Goal: Task Accomplishment & Management: Manage account settings

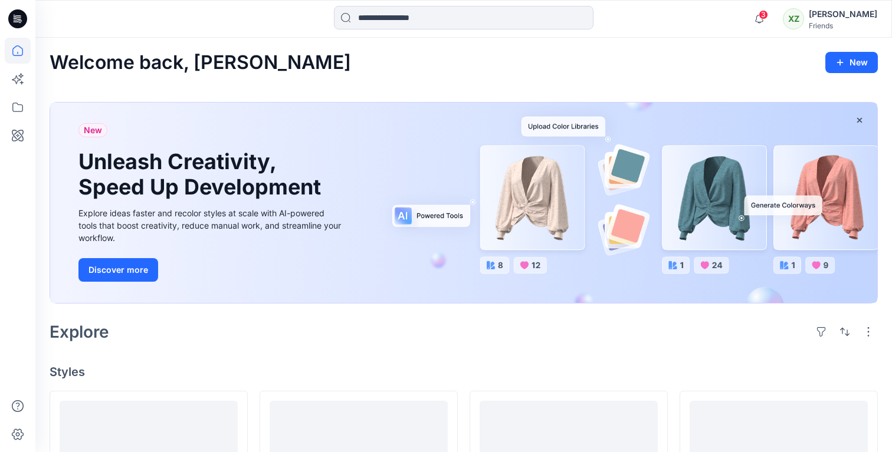
click at [850, 12] on div "[PERSON_NAME]" at bounding box center [842, 14] width 68 height 14
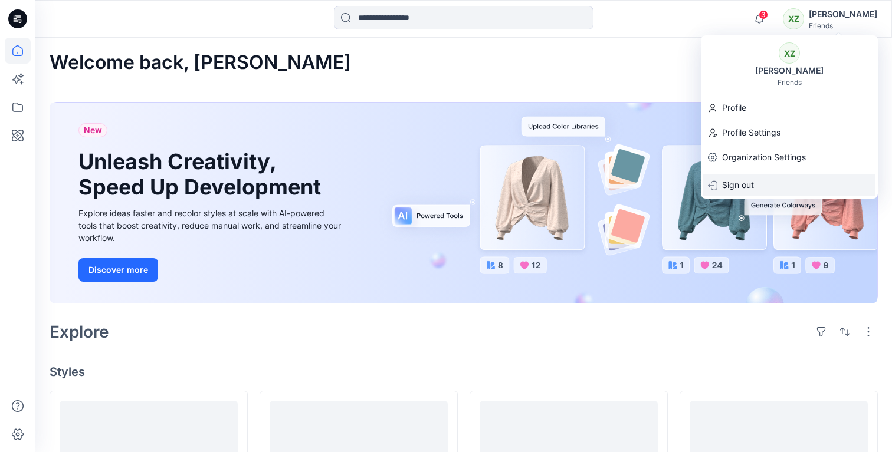
click at [752, 189] on p "Sign out" at bounding box center [738, 185] width 32 height 22
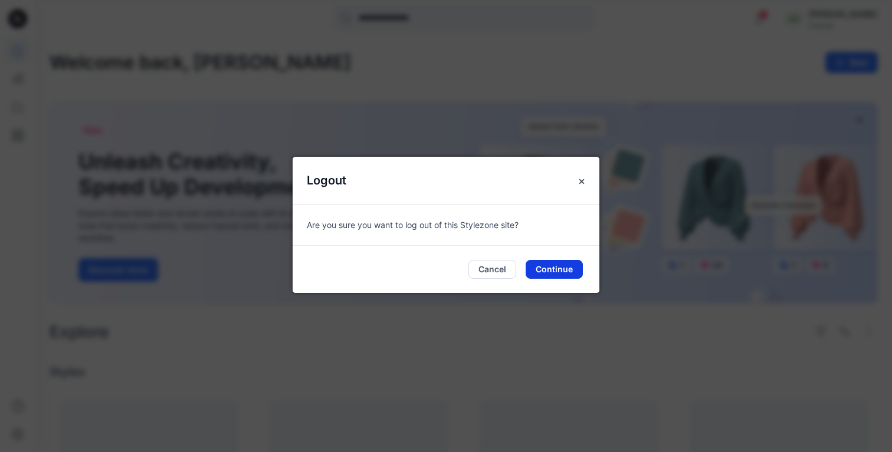
click at [542, 269] on button "Continue" at bounding box center [553, 269] width 57 height 19
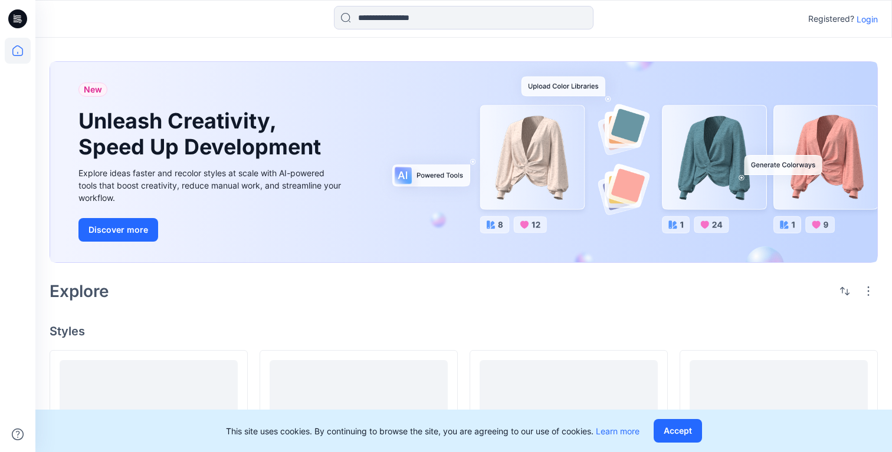
click at [873, 17] on p "Login" at bounding box center [866, 19] width 21 height 12
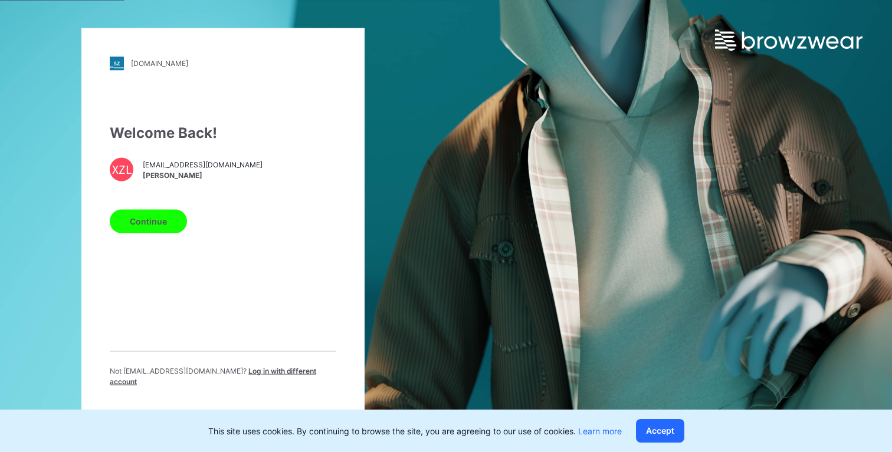
click at [250, 372] on span "Log in with different account" at bounding box center [213, 375] width 206 height 19
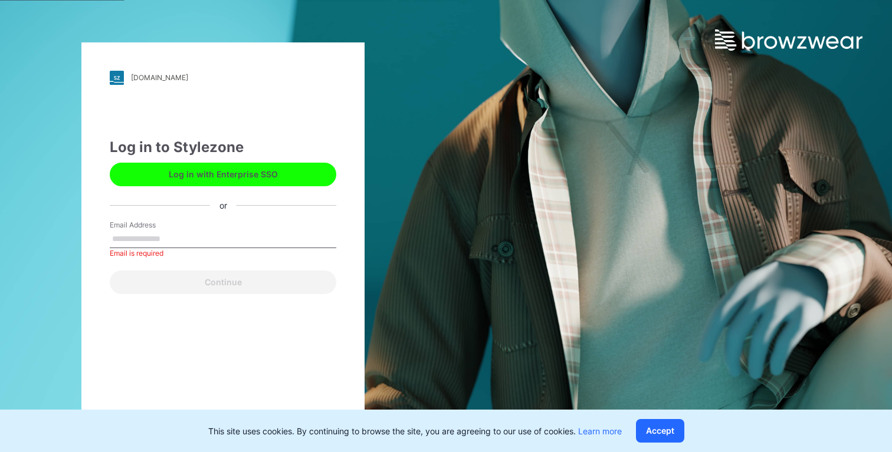
click at [257, 167] on button "Log in with Enterprise SSO" at bounding box center [223, 175] width 226 height 24
click at [245, 170] on button "Log in with Enterprise SSO" at bounding box center [223, 175] width 226 height 24
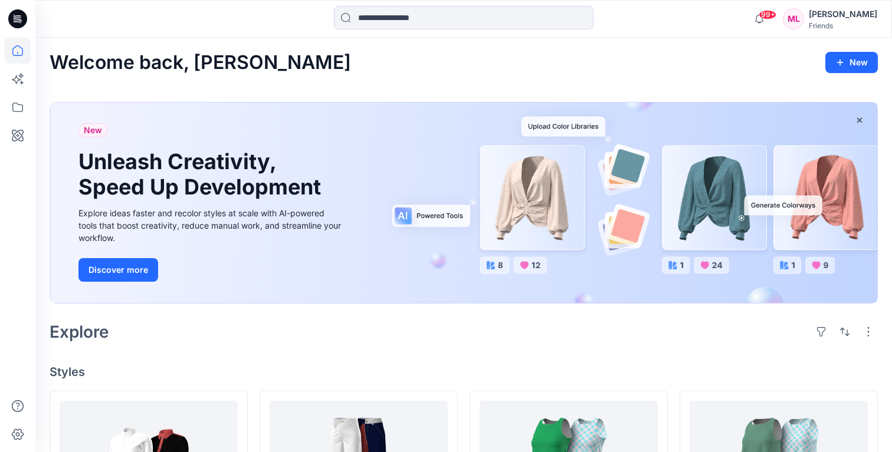
click at [856, 14] on div "[PERSON_NAME]" at bounding box center [842, 14] width 68 height 14
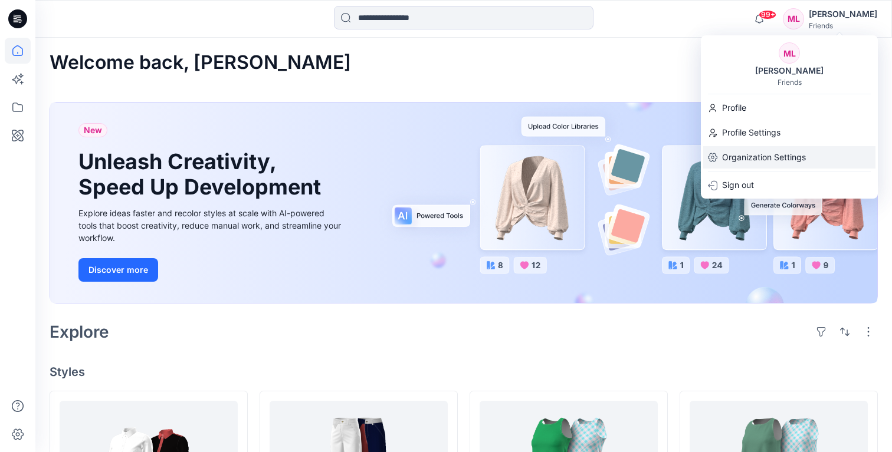
click at [760, 159] on p "Organization Settings" at bounding box center [764, 157] width 84 height 22
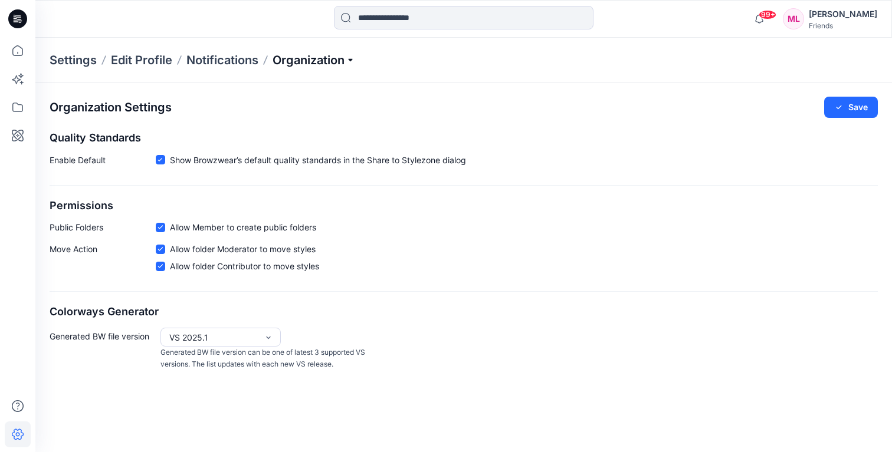
click at [317, 67] on p "Organization" at bounding box center [313, 60] width 83 height 17
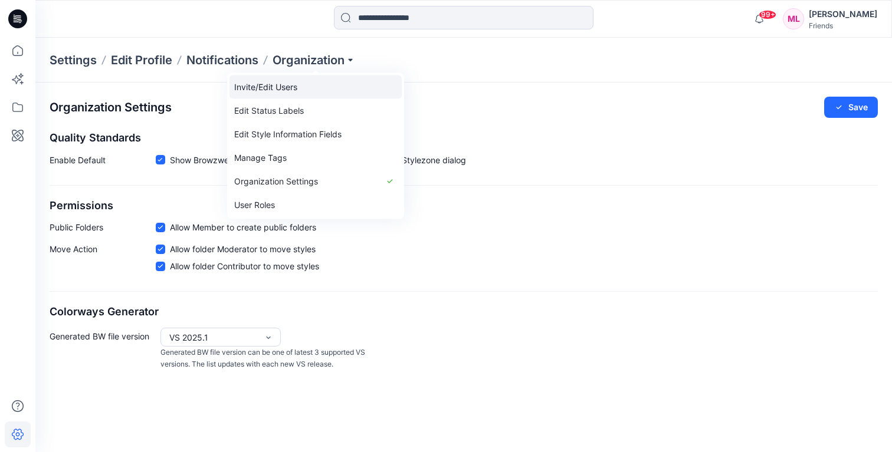
click at [303, 88] on link "Invite/Edit Users" at bounding box center [315, 87] width 172 height 24
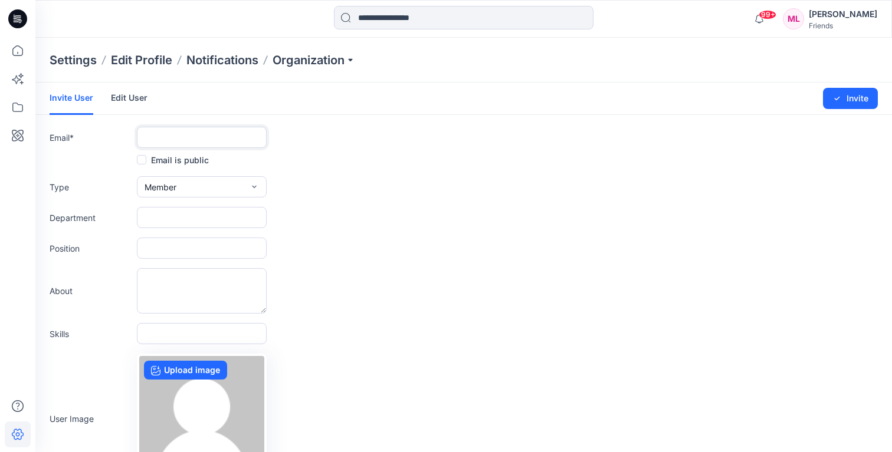
click at [179, 133] on input "text" at bounding box center [202, 137] width 130 height 21
paste input "**********"
type input "**********"
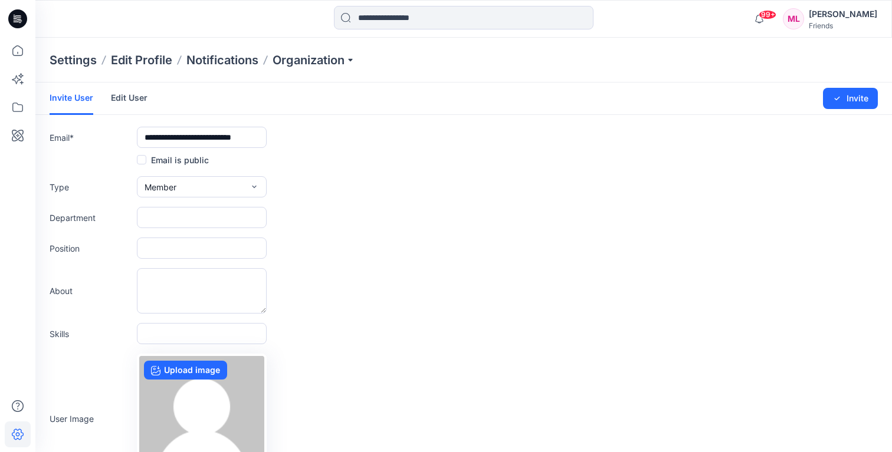
click at [380, 240] on div "Position" at bounding box center [464, 248] width 828 height 21
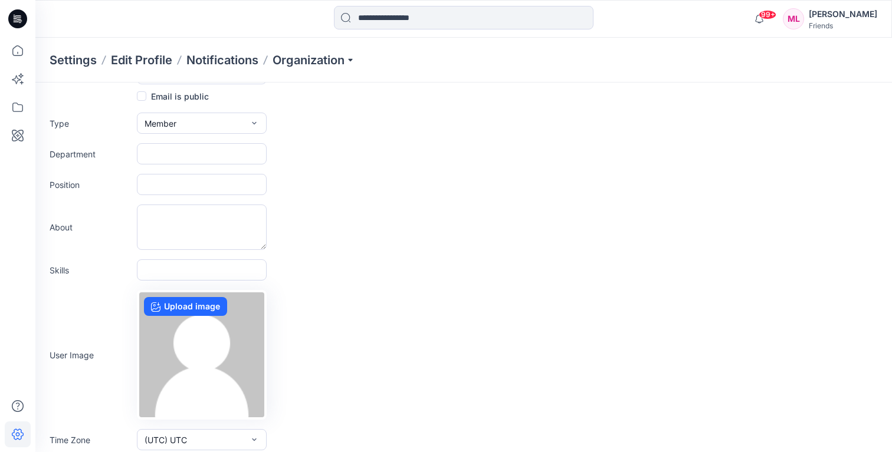
scroll to position [95, 0]
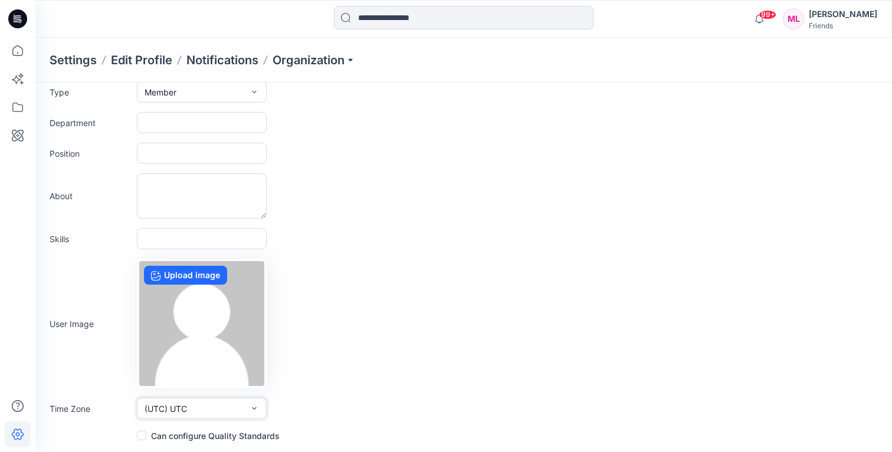
click at [252, 415] on button "(UTC) UTC" at bounding box center [202, 408] width 130 height 21
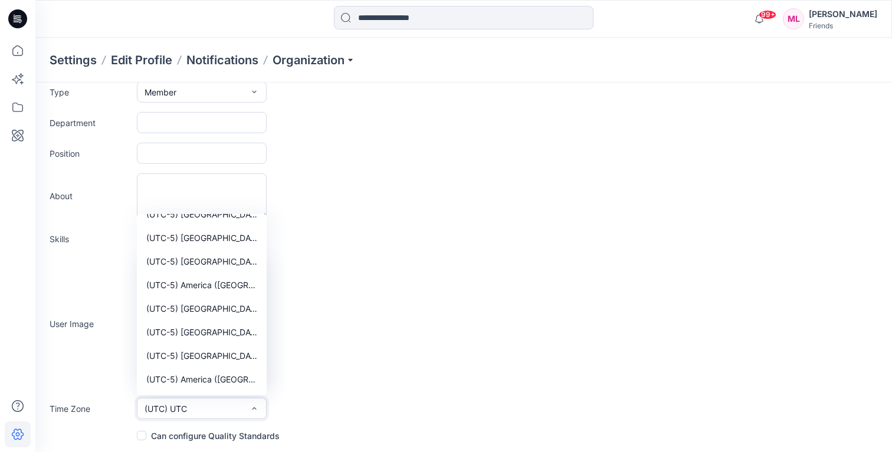
scroll to position [2100, 0]
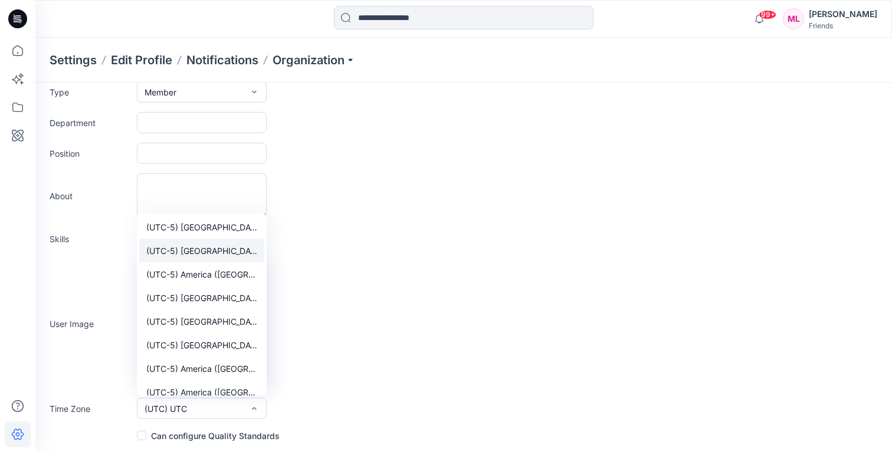
click at [164, 250] on span "(UTC-5) [GEOGRAPHIC_DATA] ([US_STATE])" at bounding box center [201, 251] width 111 height 12
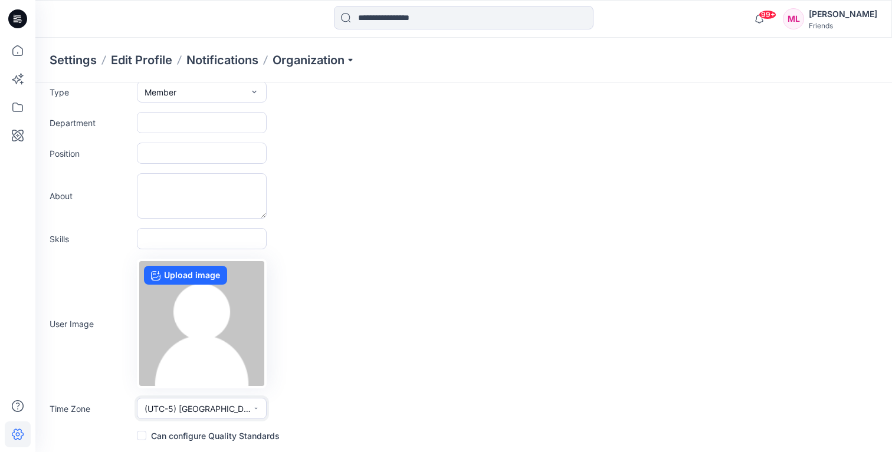
click at [199, 406] on span "(UTC-5) [GEOGRAPHIC_DATA] ([US_STATE])" at bounding box center [198, 409] width 108 height 12
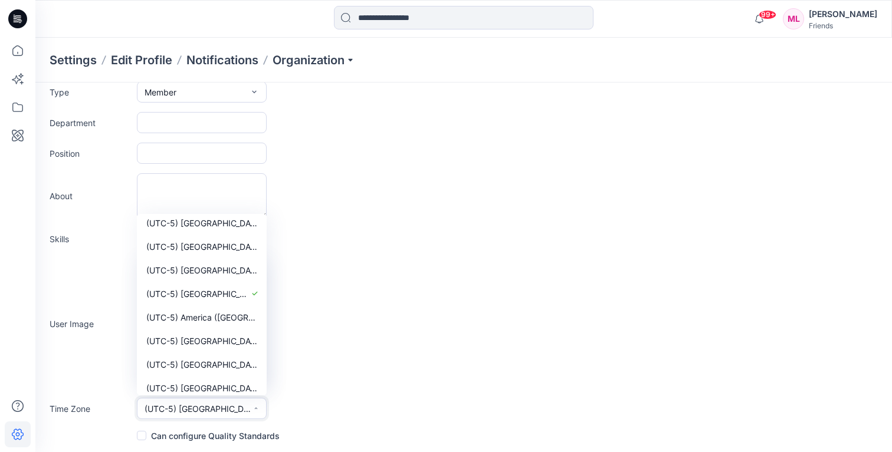
scroll to position [2056, 0]
click at [396, 276] on div "User Image Upload image" at bounding box center [464, 324] width 828 height 130
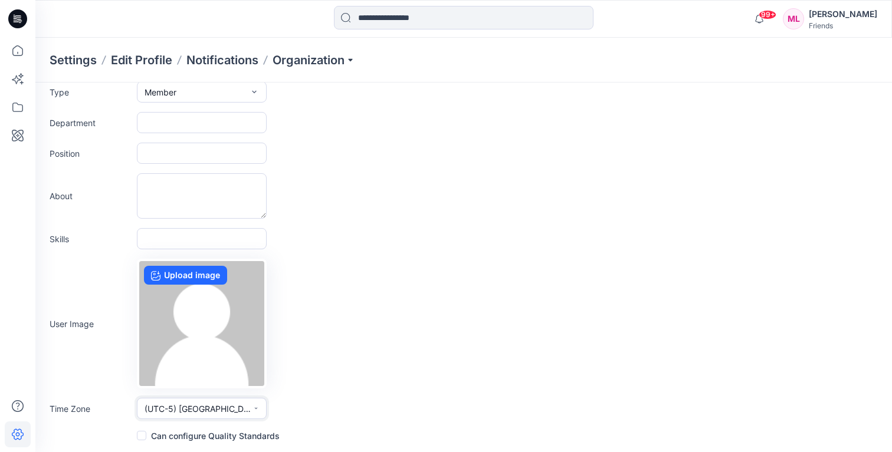
click at [254, 412] on icon "button" at bounding box center [256, 408] width 6 height 9
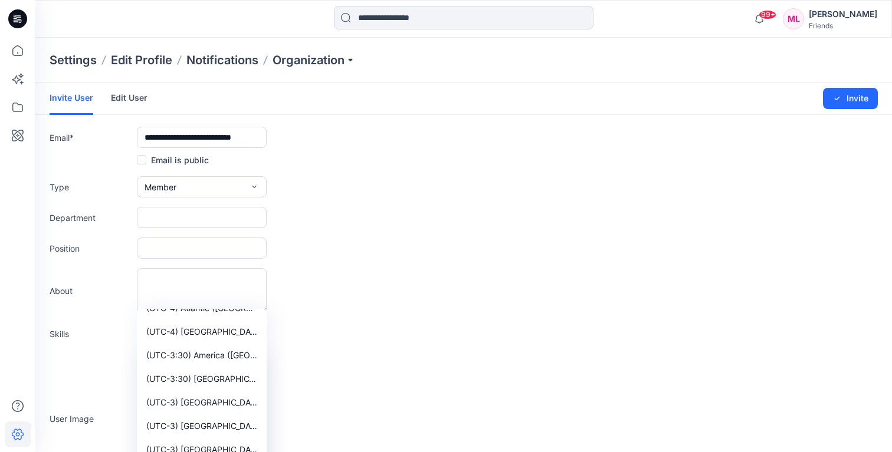
scroll to position [3231, 0]
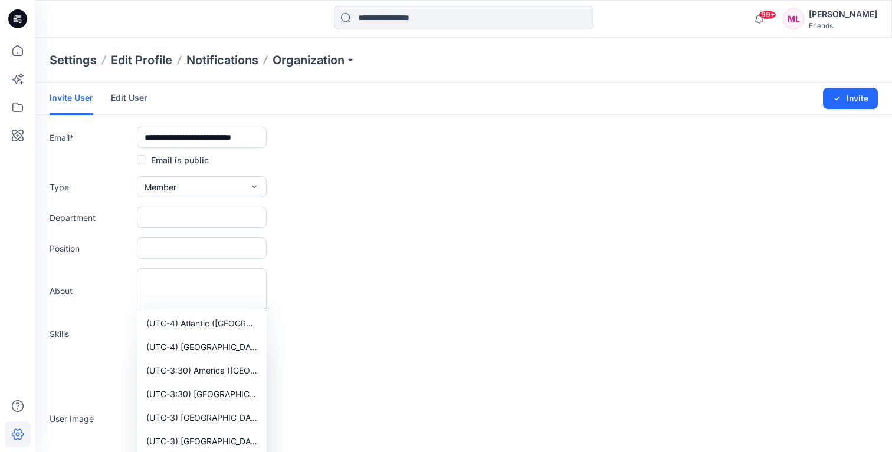
click at [389, 315] on form "**********" at bounding box center [463, 310] width 856 height 455
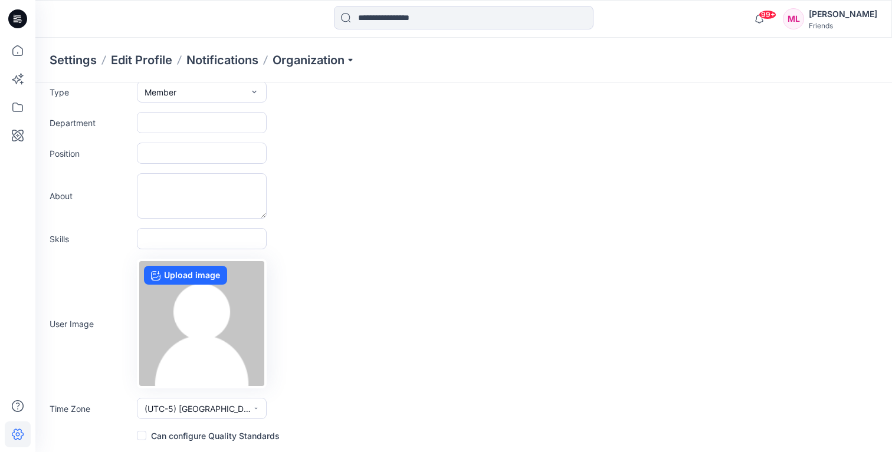
scroll to position [0, 0]
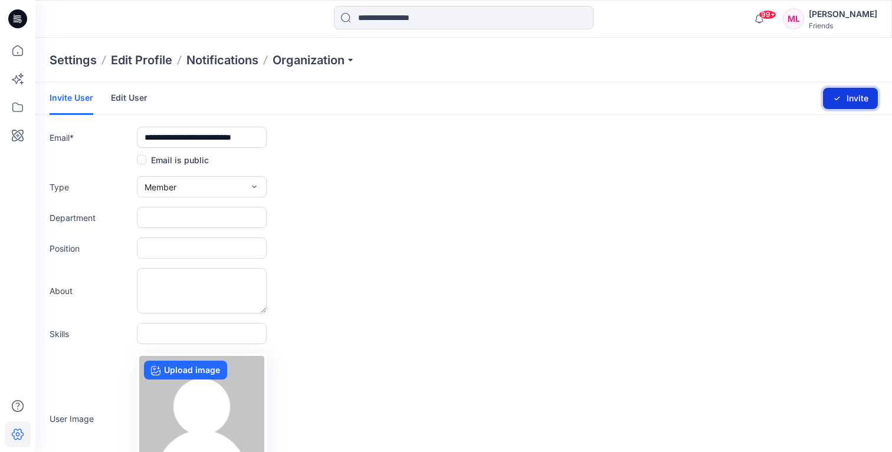
click at [857, 97] on button "Invite" at bounding box center [850, 98] width 55 height 21
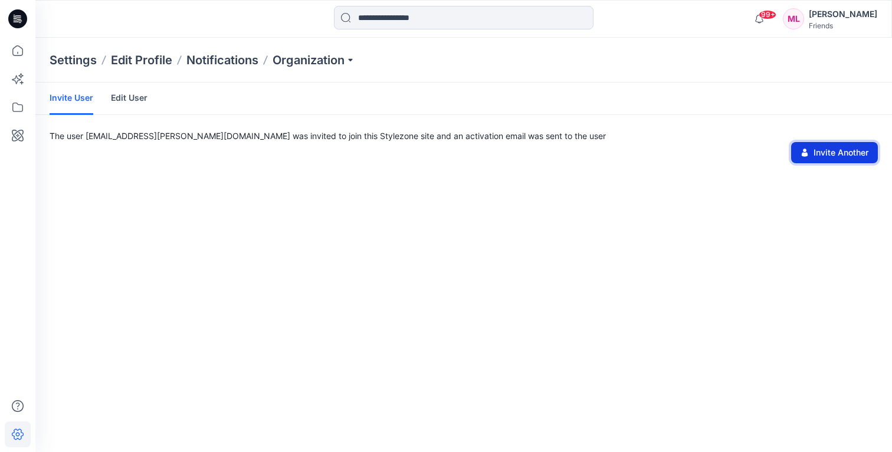
click at [857, 146] on button "Invite Another" at bounding box center [834, 152] width 87 height 21
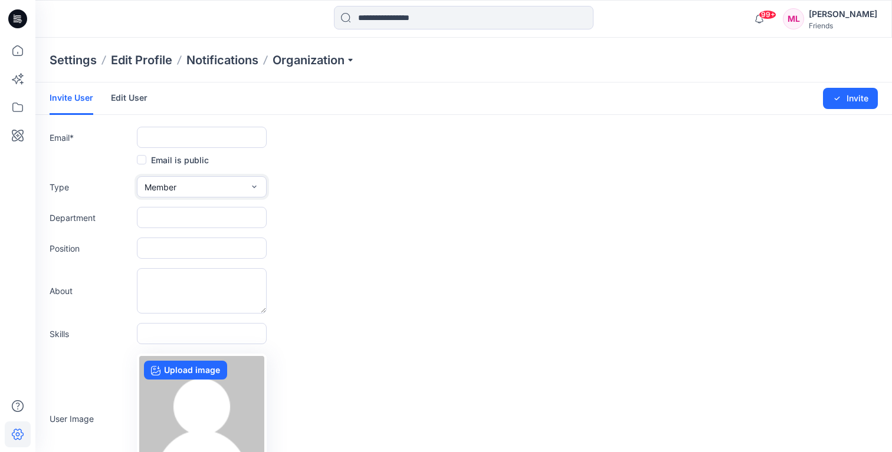
click at [255, 190] on icon "button" at bounding box center [253, 186] width 9 height 9
click at [351, 205] on form "Invite User Edit User Changes Saved Invite Email * Email is public Type Member …" at bounding box center [463, 310] width 856 height 455
click at [226, 131] on input "text" at bounding box center [202, 137] width 130 height 21
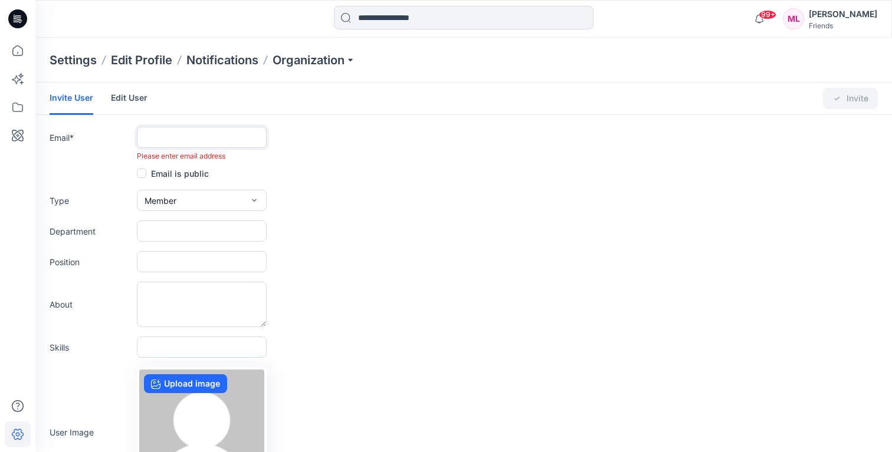
click at [241, 137] on input "text" at bounding box center [202, 137] width 130 height 21
paste input "**********"
type input "**********"
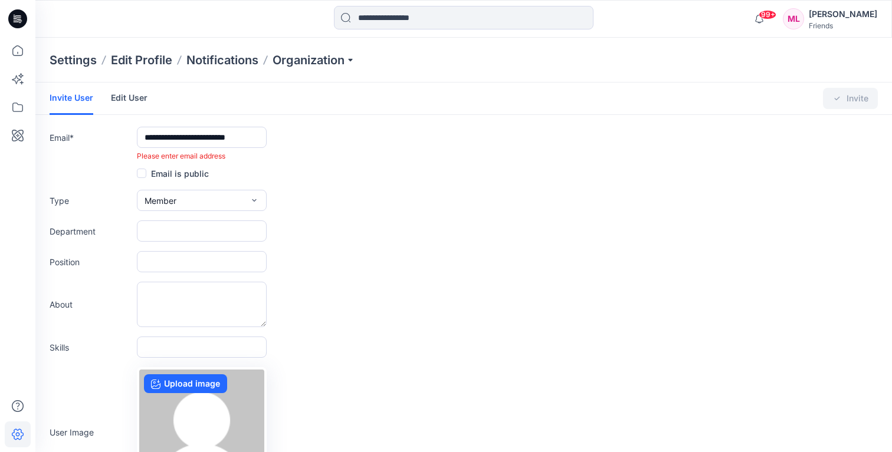
click at [310, 200] on div "Type Member External Member Admin" at bounding box center [464, 200] width 828 height 21
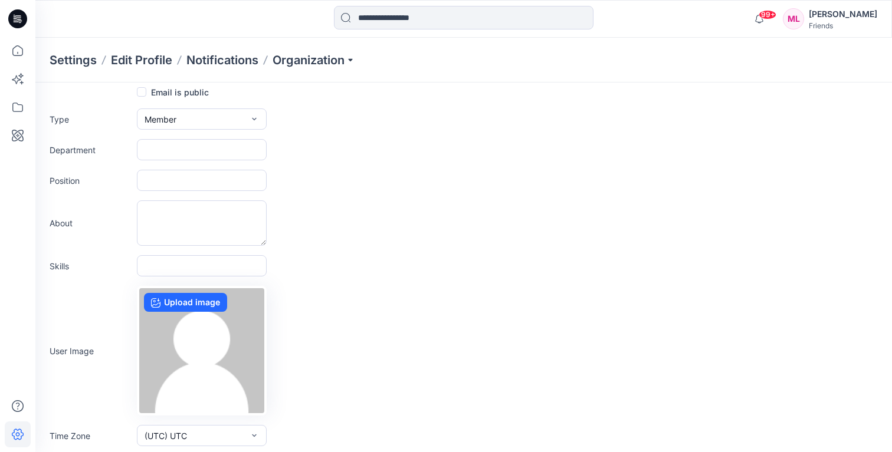
scroll to position [95, 0]
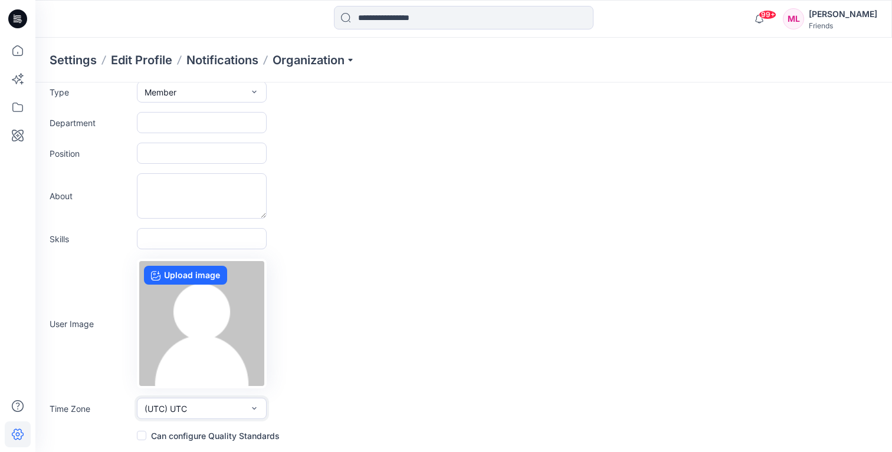
click at [252, 411] on icon "button" at bounding box center [253, 408] width 9 height 9
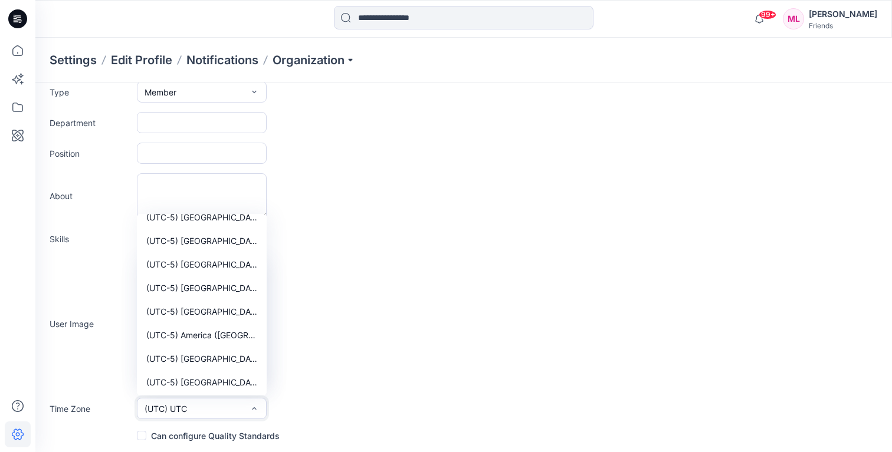
scroll to position [2059, 0]
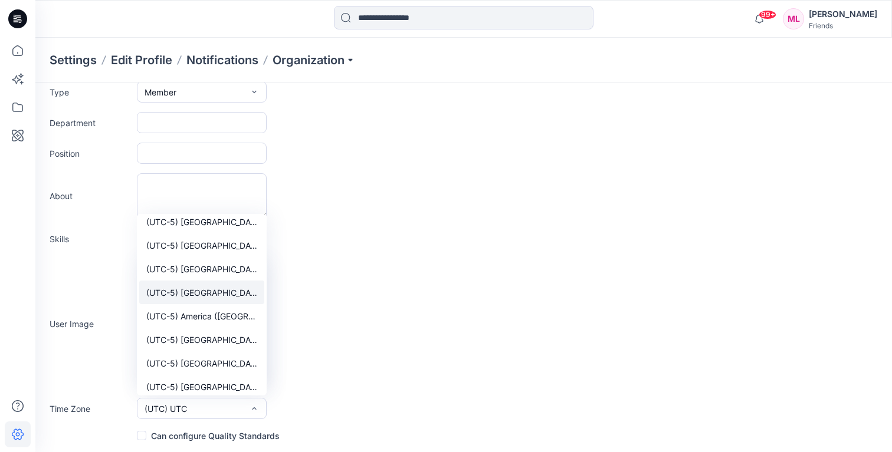
click at [226, 295] on span "(UTC-5) [GEOGRAPHIC_DATA] ([US_STATE])" at bounding box center [201, 293] width 111 height 12
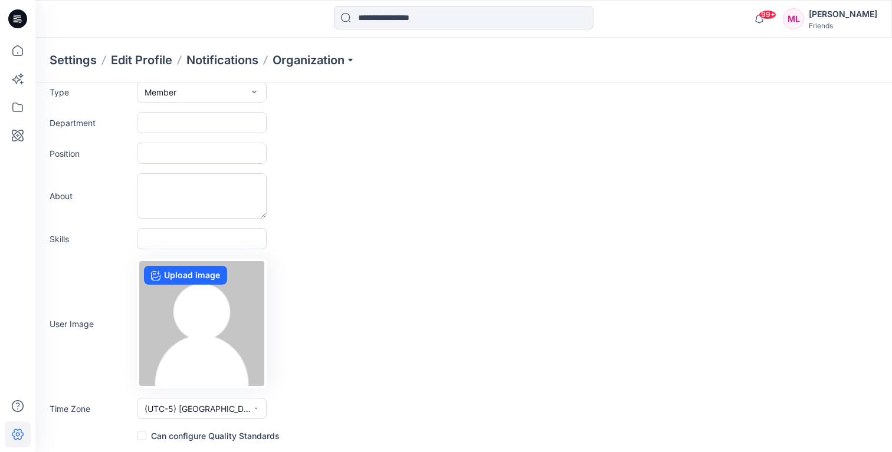
scroll to position [0, 0]
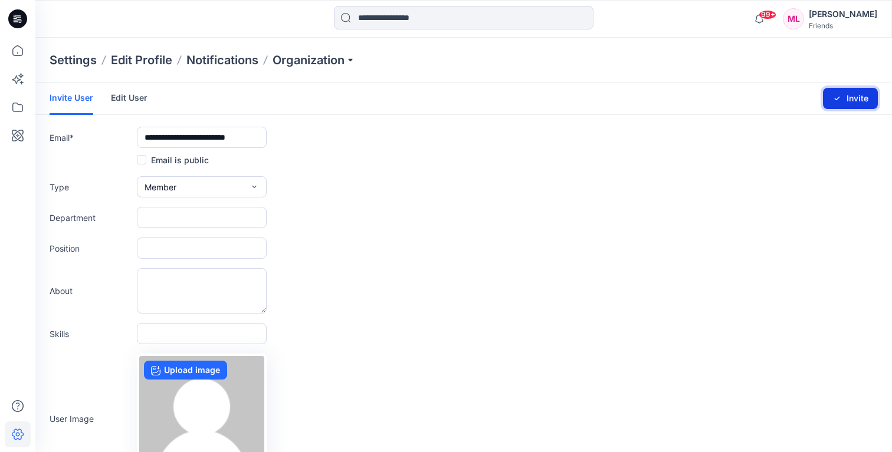
click at [851, 101] on button "Invite" at bounding box center [850, 98] width 55 height 21
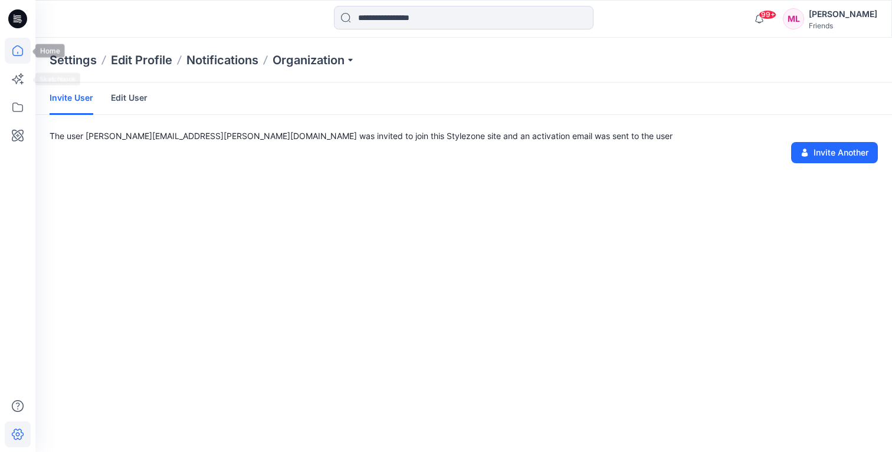
click at [21, 48] on icon at bounding box center [18, 51] width 26 height 26
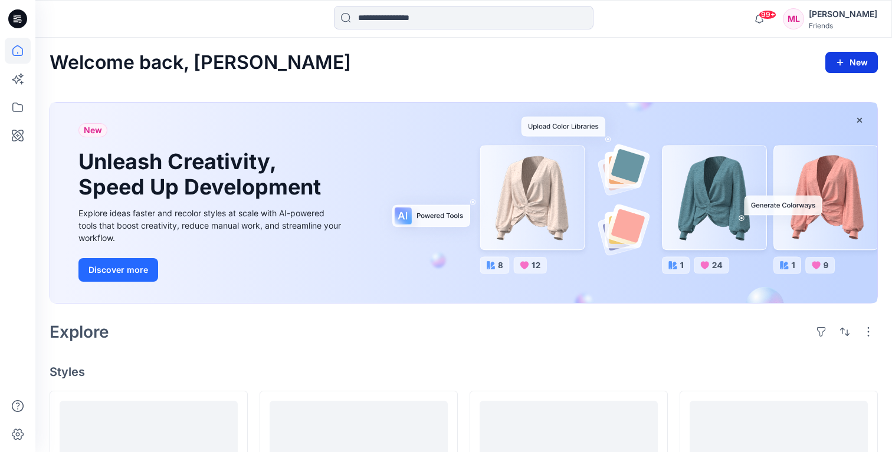
click at [848, 64] on button "New" at bounding box center [851, 62] width 52 height 21
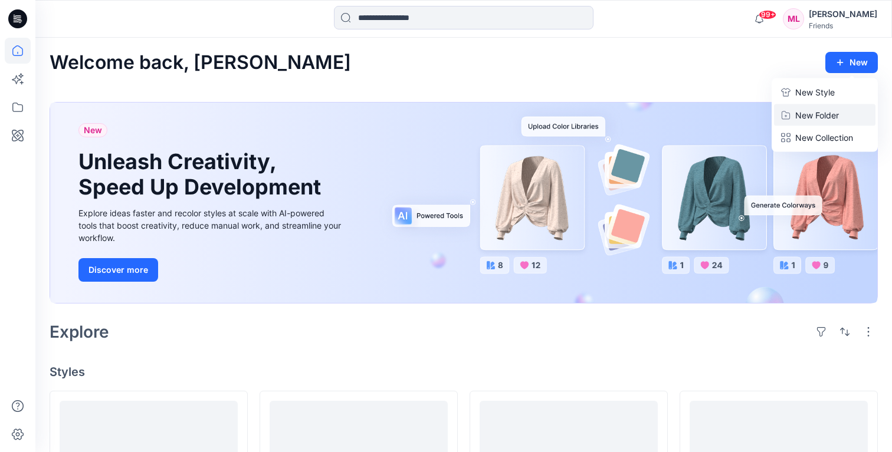
click at [845, 116] on button "New Folder" at bounding box center [824, 115] width 101 height 22
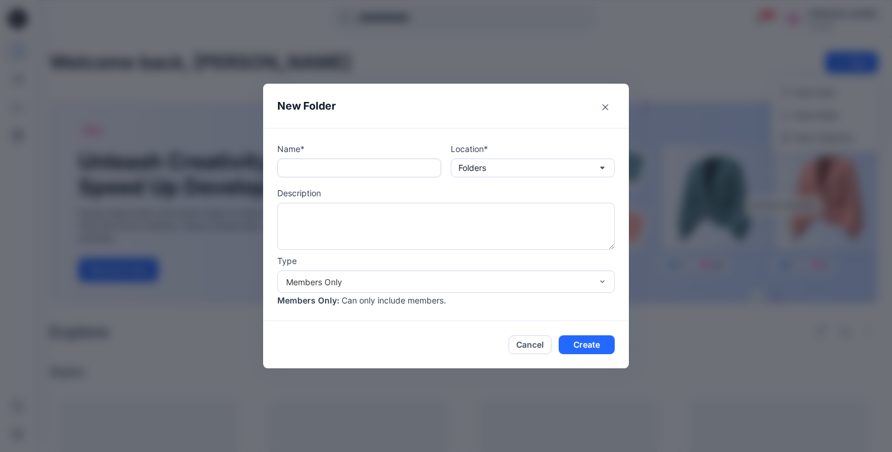
click at [377, 176] on input "text" at bounding box center [359, 168] width 164 height 19
click at [510, 175] on button "Folders" at bounding box center [533, 168] width 164 height 19
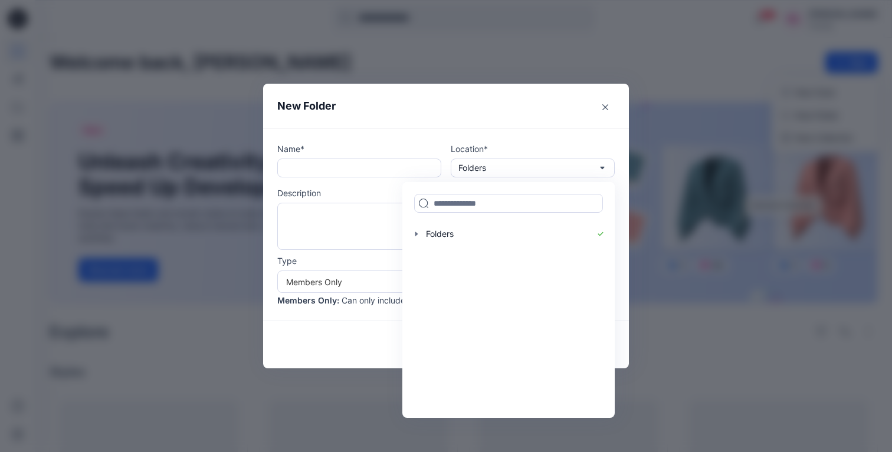
click at [418, 133] on div "Name* Location* Folders Folders Description Type Members Only Members Only : Ca…" at bounding box center [446, 224] width 366 height 193
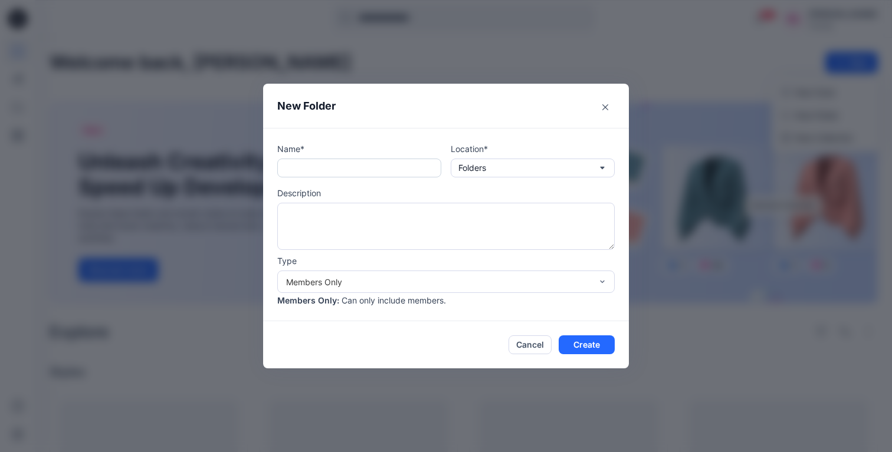
click at [352, 170] on input "text" at bounding box center [359, 168] width 164 height 19
type input "**********"
click at [345, 283] on div "Members Only" at bounding box center [438, 282] width 305 height 12
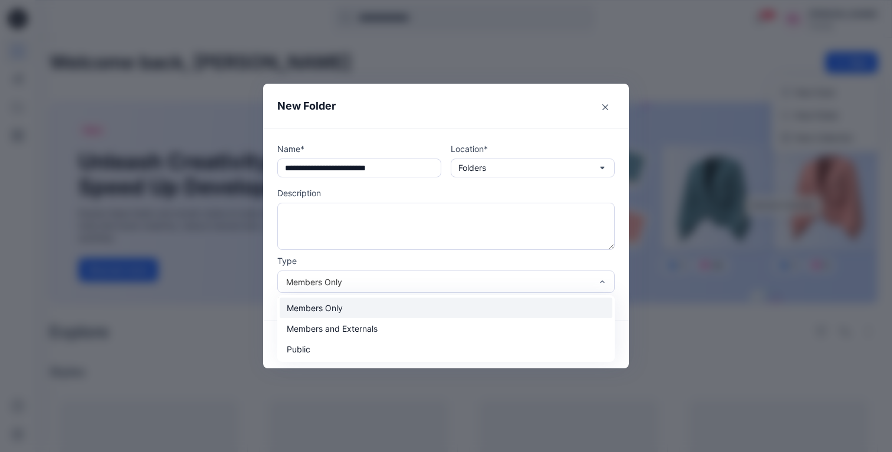
click at [353, 305] on div "Members Only" at bounding box center [446, 308] width 333 height 21
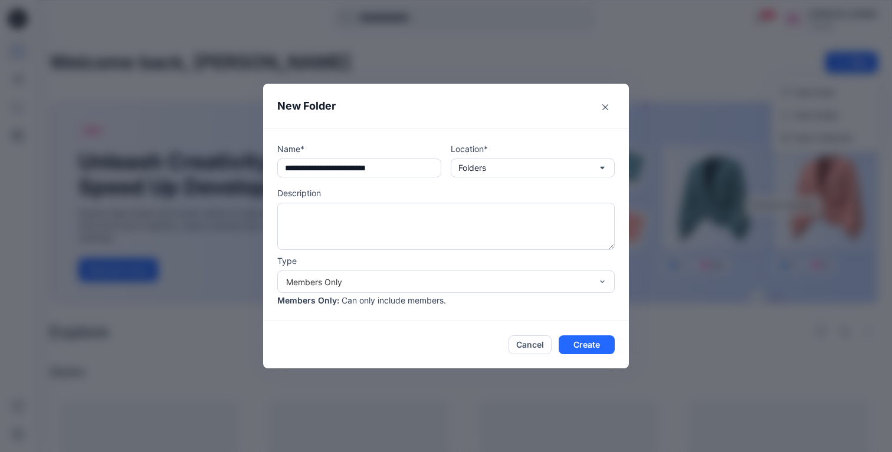
click at [440, 331] on footer "Cancel Create" at bounding box center [446, 344] width 366 height 47
click at [567, 225] on textarea at bounding box center [445, 226] width 337 height 47
click at [604, 346] on button "Create" at bounding box center [586, 345] width 56 height 19
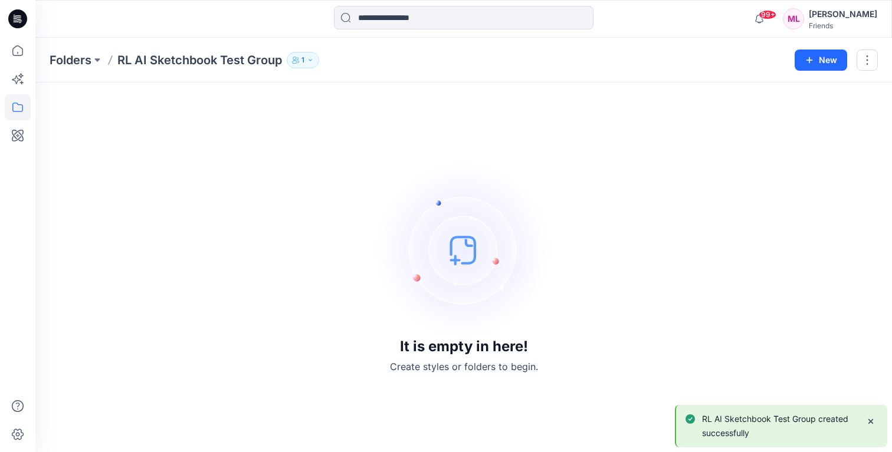
click at [312, 54] on button "1" at bounding box center [303, 60] width 32 height 17
click at [446, 96] on icon "Manage Users" at bounding box center [445, 92] width 9 height 9
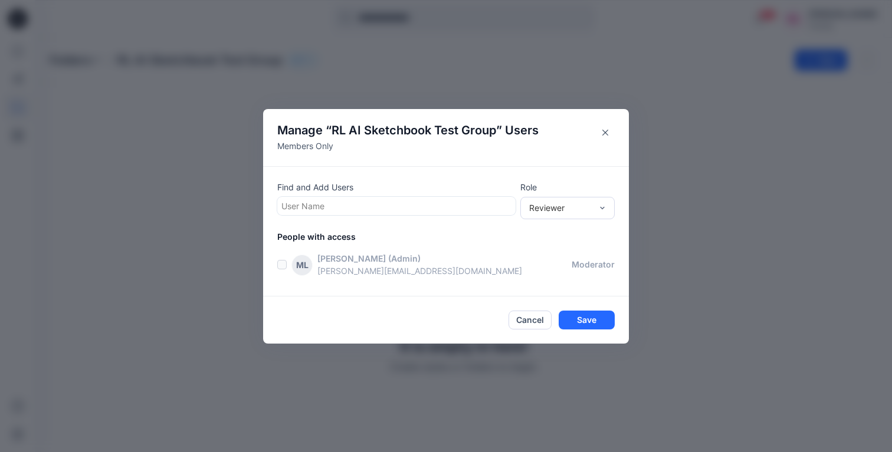
click at [448, 206] on div at bounding box center [396, 206] width 230 height 15
type input "****"
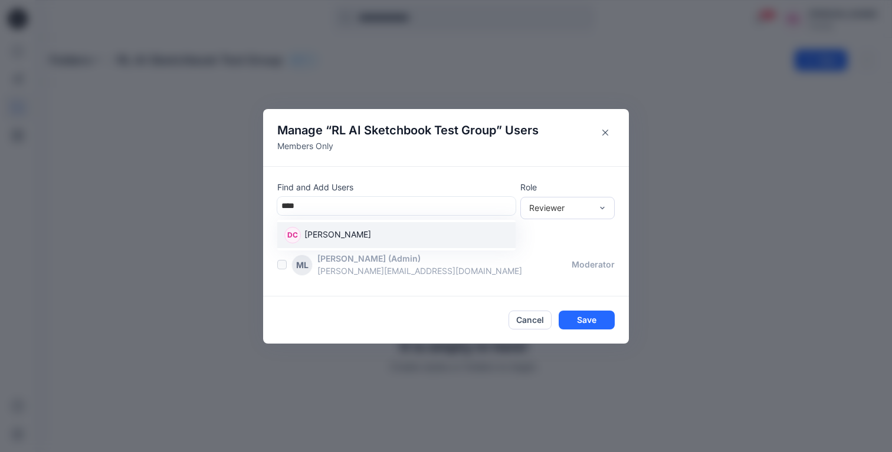
click at [379, 232] on div "DC [PERSON_NAME]" at bounding box center [396, 235] width 224 height 17
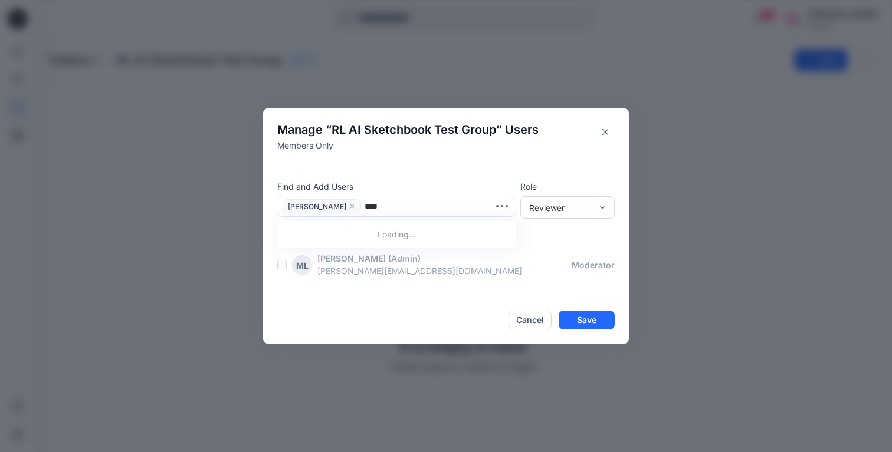
type input "*****"
click at [373, 235] on div "MB [PERSON_NAME]" at bounding box center [396, 236] width 224 height 17
click at [560, 206] on div "Reviewer" at bounding box center [560, 208] width 63 height 12
click at [558, 274] on div "Moderator" at bounding box center [567, 271] width 90 height 21
click at [595, 318] on button "Save" at bounding box center [586, 320] width 56 height 19
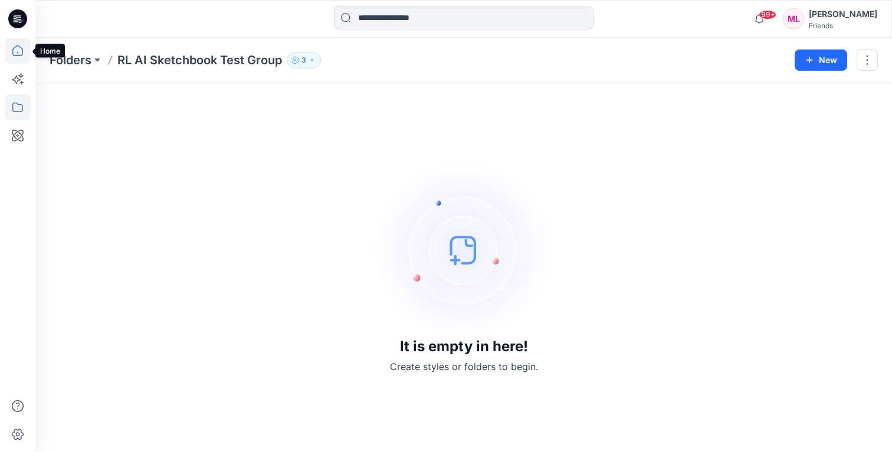
click at [20, 52] on icon at bounding box center [18, 51] width 26 height 26
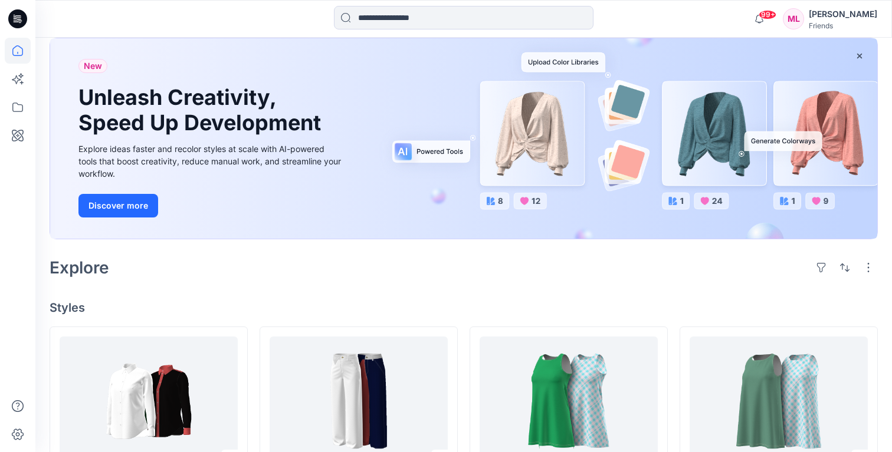
scroll to position [52, 0]
